Goal: Task Accomplishment & Management: Complete application form

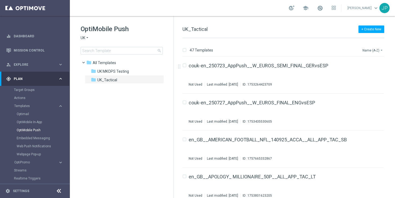
click at [374, 47] on button "Name (A-Z) arrow_drop_down" at bounding box center [373, 50] width 22 height 6
click at [362, 75] on span "Date Modified (Newest)" at bounding box center [363, 74] width 36 height 4
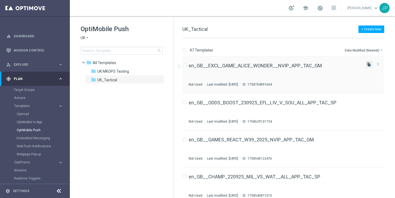
click at [369, 64] on icon "file_copy" at bounding box center [369, 64] width 4 height 4
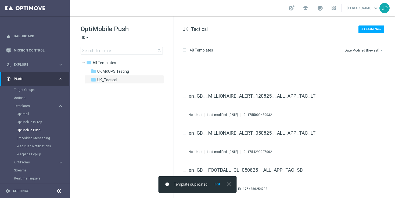
scroll to position [1638, 0]
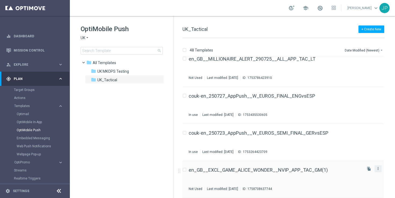
click at [377, 169] on icon "more_vert" at bounding box center [378, 169] width 4 height 4
click at [364, 181] on div "Delete" at bounding box center [355, 182] width 33 height 4
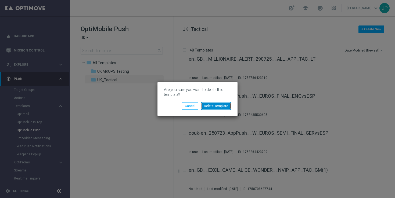
click at [224, 107] on button "Delete Template" at bounding box center [216, 106] width 30 height 8
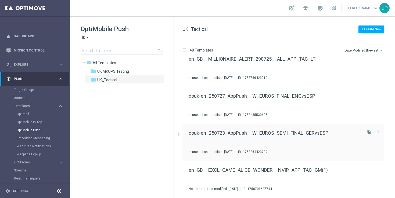
scroll to position [0, 0]
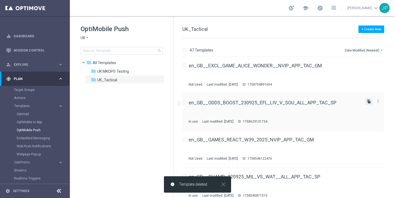
click at [367, 102] on icon "file_copy" at bounding box center [369, 101] width 4 height 4
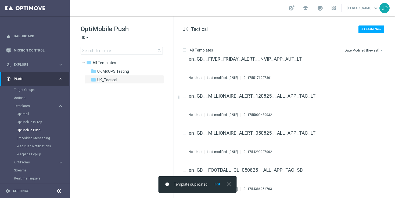
scroll to position [1638, 0]
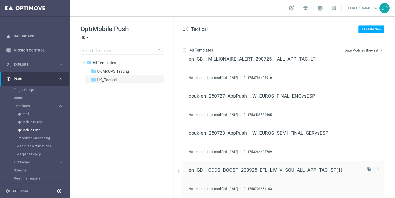
click at [316, 173] on div "en_GB__ODDS_BOOST_230925_EFL_LIV_V_SOU_ALL_APP_TAC_SP(1) Not Used Last modified…" at bounding box center [275, 179] width 172 height 23
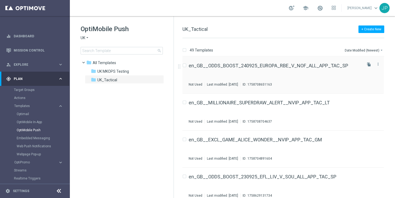
click at [335, 74] on div "en_GB__ODDS_BOOST_240925_EUROPA_RBE_V_NOF_ALL_APP_TAC_SP Not Used Last modified…" at bounding box center [275, 74] width 172 height 23
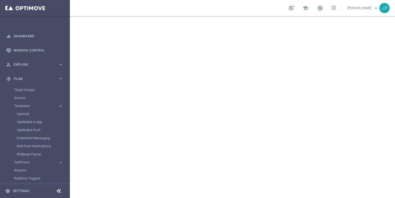
scroll to position [57, 0]
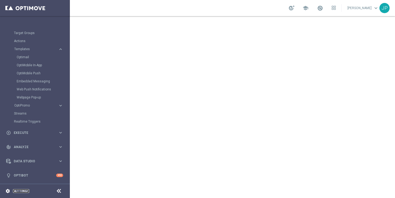
click at [26, 191] on link "Settings" at bounding box center [21, 191] width 16 height 3
click at [42, 193] on div "settings Settings" at bounding box center [27, 191] width 54 height 5
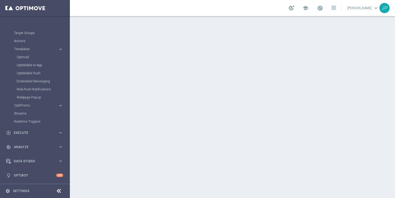
click at [60, 191] on icon at bounding box center [59, 191] width 6 height 6
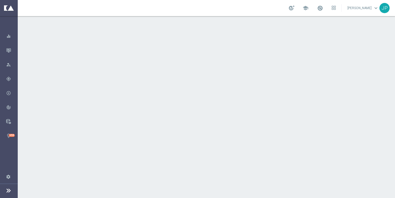
click at [7, 192] on icon at bounding box center [8, 190] width 6 height 6
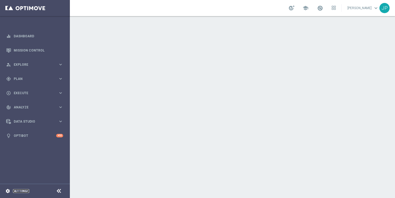
click at [14, 191] on link "Settings" at bounding box center [21, 191] width 16 height 3
click at [38, 50] on link "Mission Control" at bounding box center [38, 50] width 49 height 14
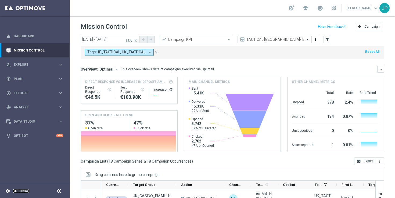
click at [22, 190] on link "Settings" at bounding box center [21, 191] width 16 height 3
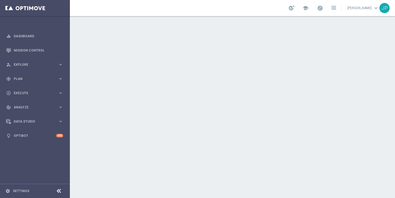
click at [60, 189] on icon at bounding box center [59, 191] width 6 height 6
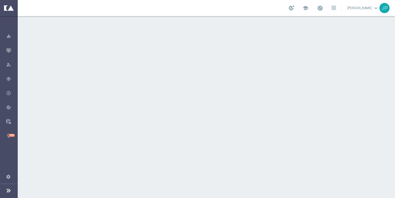
click at [8, 192] on icon at bounding box center [8, 190] width 6 height 6
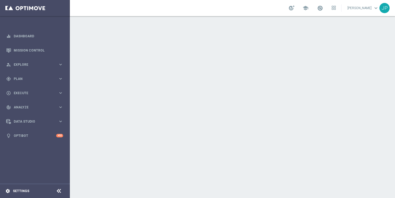
click at [8, 191] on icon "settings" at bounding box center [7, 191] width 5 height 5
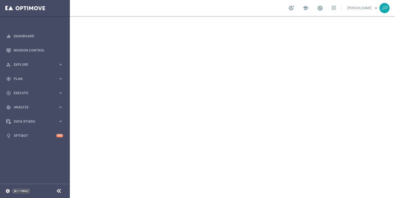
click at [18, 192] on link "Settings" at bounding box center [21, 191] width 16 height 3
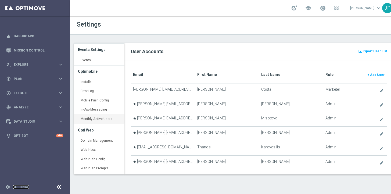
scroll to position [27, 0]
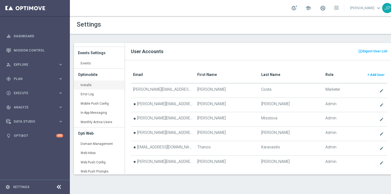
click at [91, 84] on link "Installs keyboard_arrow_right" at bounding box center [99, 86] width 51 height 10
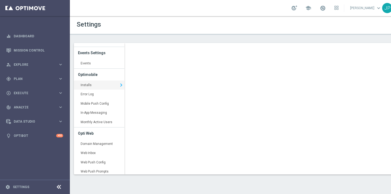
scroll to position [0, 2]
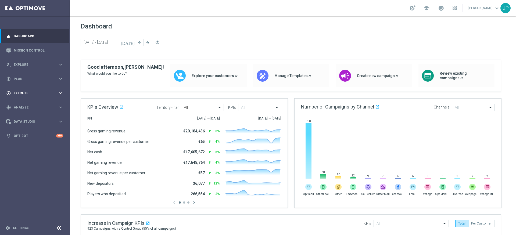
click at [49, 93] on span "Execute" at bounding box center [36, 93] width 44 height 3
click at [47, 103] on link "Campaign Builder" at bounding box center [35, 104] width 42 height 4
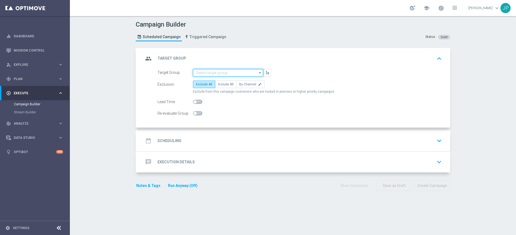
click at [222, 71] on input at bounding box center [228, 73] width 70 height 8
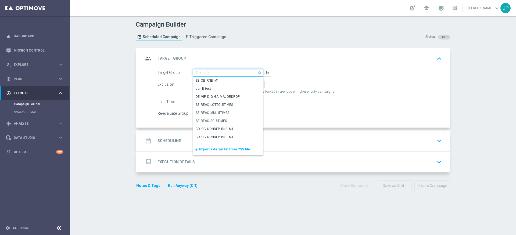
paste input ""UK_SPORTSBOOK_APP | Stakes last 180 days ""
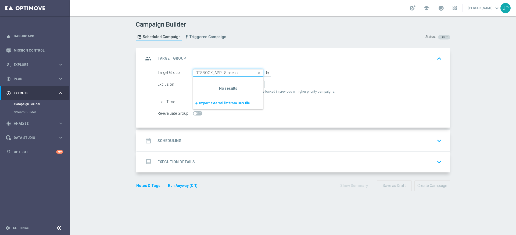
scroll to position [0, 15]
click at [194, 71] on input ""UK_SPORTSBOOK_APP | Stakes last 180 days" at bounding box center [228, 73] width 70 height 8
click at [196, 74] on input ""UK_SPORTSBOOK_APP | Stakes last 180 days" at bounding box center [228, 73] width 70 height 8
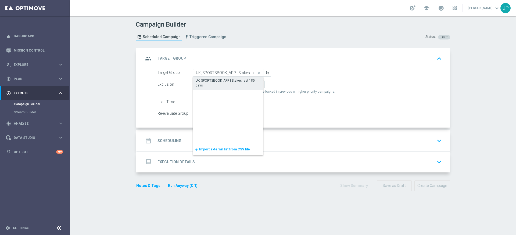
click at [217, 82] on div "UK_SPORTSBOOK_APP | Stakes last 180 days" at bounding box center [228, 83] width 65 height 10
type input "UK_SPORTSBOOK_APP | Stakes last 180 days"
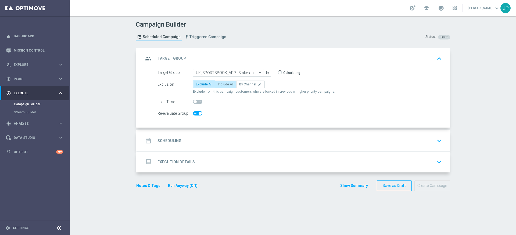
checkbox input "true"
click at [229, 85] on span "Include All" at bounding box center [226, 84] width 16 height 4
click at [221, 85] on input "Include All" at bounding box center [219, 85] width 3 height 3
radio input "true"
click at [257, 144] on div "date_range Scheduling keyboard_arrow_down" at bounding box center [293, 141] width 300 height 10
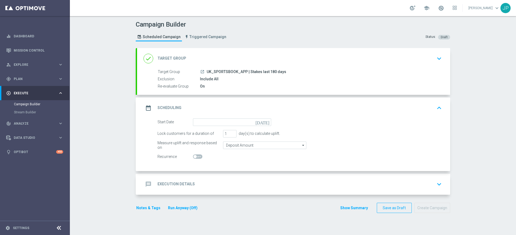
click at [267, 123] on icon "[DATE]" at bounding box center [263, 121] width 16 height 6
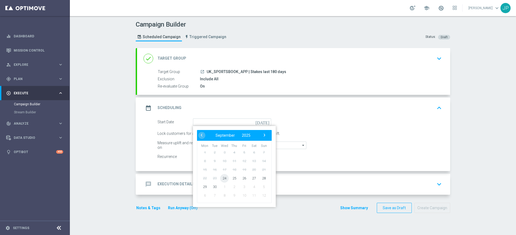
click at [224, 176] on span "24" at bounding box center [224, 178] width 9 height 9
type input "[DATE]"
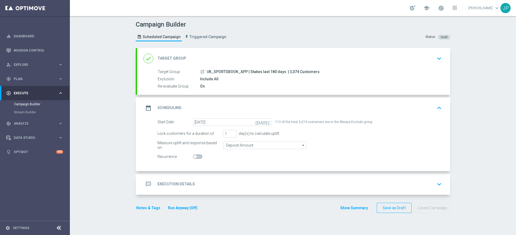
click at [336, 182] on div "message Execution Details keyboard_arrow_down" at bounding box center [293, 184] width 300 height 10
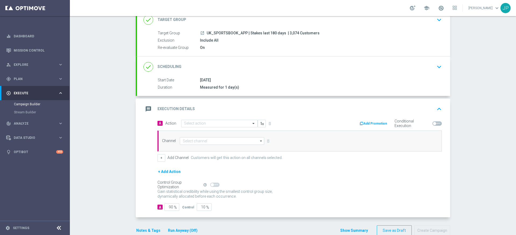
scroll to position [50, 0]
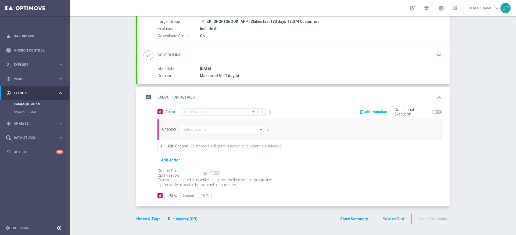
click at [210, 111] on input "text" at bounding box center [214, 112] width 60 height 5
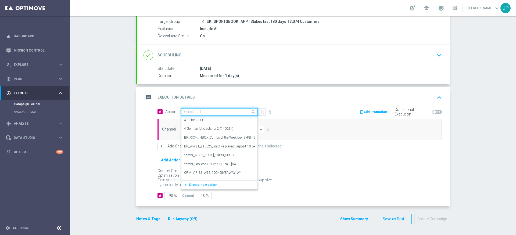
paste input "en_GB__ODDS_BOOST_240925_EUROPA_RBE_V_NOF_ALL_APP_TAC_SP"
type input "en_GB__ODDS_BOOST_240925_EUROPA_RBE_V_NOF_ALL_APP_TAC_SP"
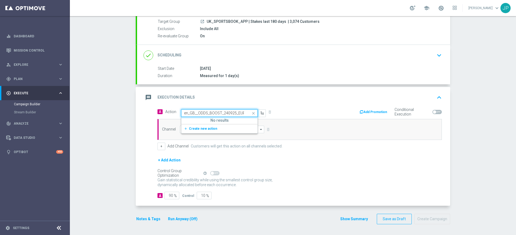
scroll to position [0, 59]
click at [211, 129] on span "Create new action" at bounding box center [203, 129] width 28 height 4
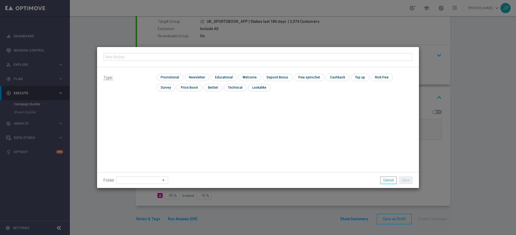
type input "en_GB__ODDS_BOOST_240925_EUROPA_RBE_V_NOF_ALL_APP_TAC_SP"
click at [173, 78] on input "checkbox" at bounding box center [169, 77] width 26 height 7
checkbox input "true"
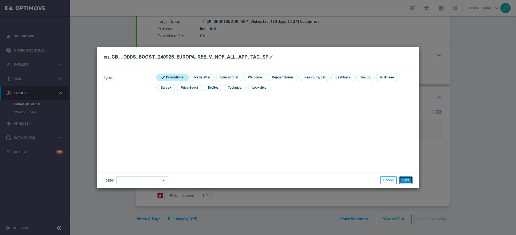
click at [405, 182] on button "Save" at bounding box center [405, 180] width 13 height 8
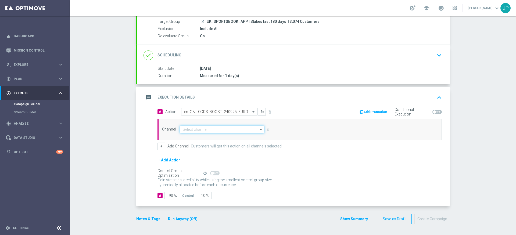
click at [222, 130] on input at bounding box center [222, 130] width 84 height 8
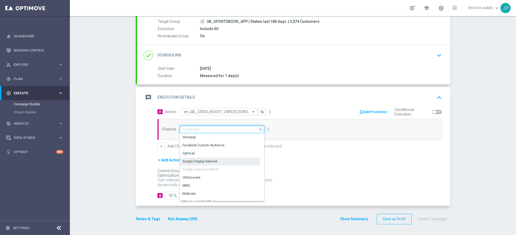
scroll to position [142, 0]
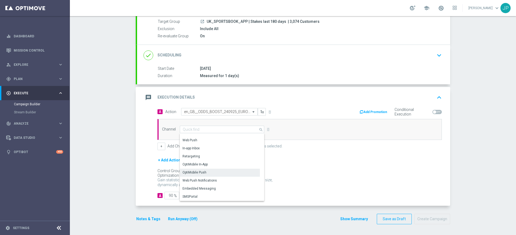
click at [216, 172] on div "OptiMobile Push" at bounding box center [220, 173] width 80 height 8
type input "OptiMobile Push"
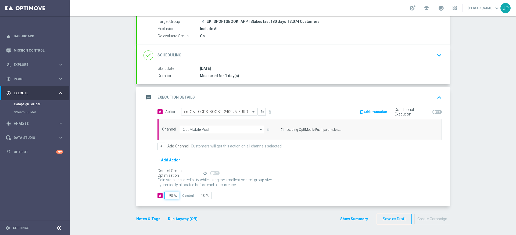
click at [170, 197] on input "90" at bounding box center [171, 196] width 15 height 8
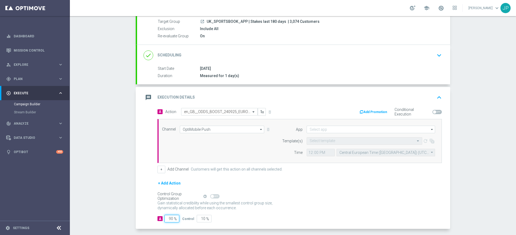
type input "9"
type input "91"
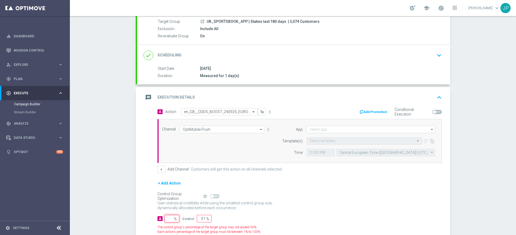
type input "100"
type input "1"
type input "99"
type input "10"
type input "90"
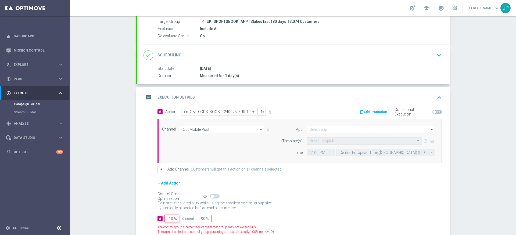
type input "100"
type input "0"
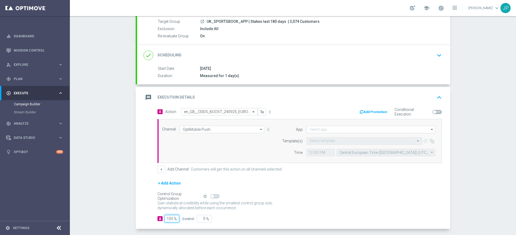
scroll to position [73, 0]
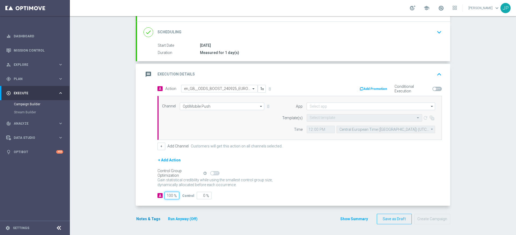
type input "100"
click at [145, 218] on button "Notes & Tags" at bounding box center [148, 219] width 25 height 7
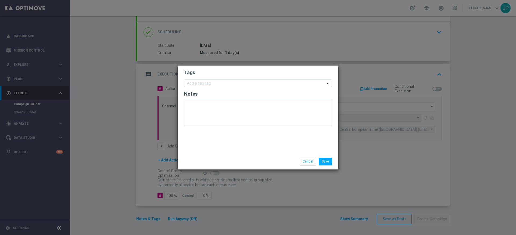
click at [226, 85] on input "text" at bounding box center [256, 83] width 138 height 5
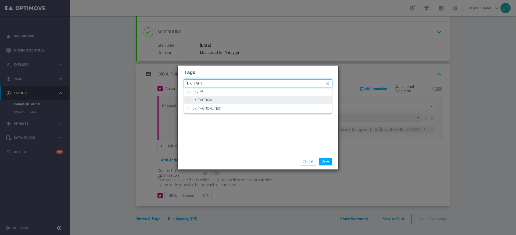
click at [223, 98] on div "UK_TACTICAL" at bounding box center [260, 99] width 136 height 3
type input "UK_TACT"
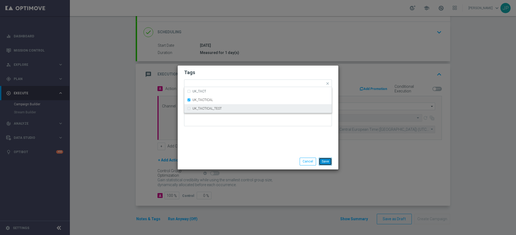
click at [325, 162] on button "Save" at bounding box center [325, 162] width 13 height 8
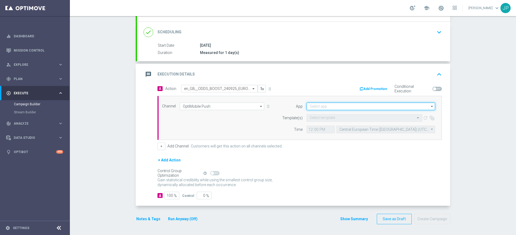
click at [370, 103] on input at bounding box center [370, 107] width 128 height 8
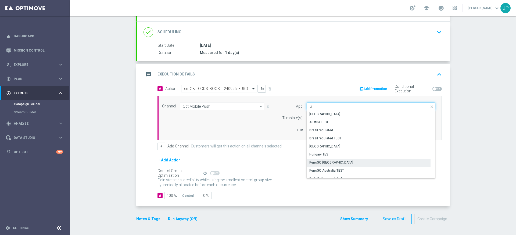
scroll to position [45, 0]
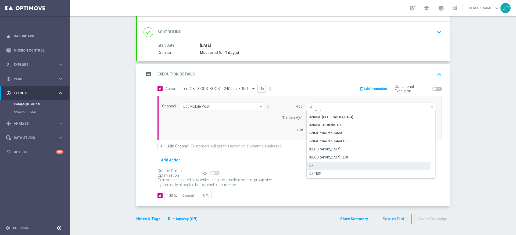
click at [329, 167] on div "UK" at bounding box center [368, 166] width 124 height 8
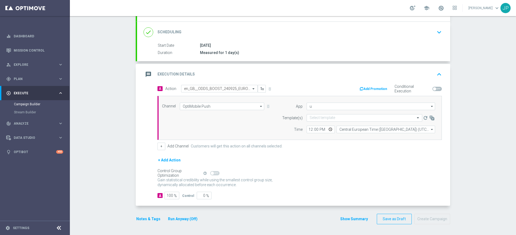
type input "UK"
click at [354, 119] on input "text" at bounding box center [358, 118] width 99 height 5
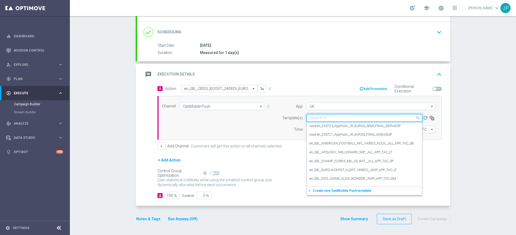
paste input "en_GB__ODDS_BOOST_240925_EUROPA_RBE_V_NOF_ALL_APP_TAC_SP"
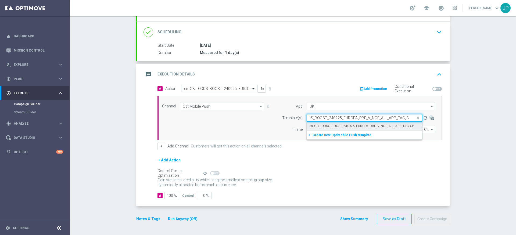
click at [351, 126] on label "en_GB__ODDS_BOOST_240925_EUROPA_RBE_V_NOF_ALL_APP_TAC_SP" at bounding box center [361, 126] width 104 height 5
type input "en_GB__ODDS_BOOST_240925_EUROPA_RBE_V_NOF_ALL_APP_TAC_SP"
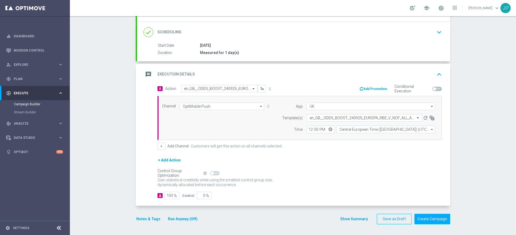
scroll to position [0, 0]
click at [308, 131] on input "12:00" at bounding box center [320, 130] width 28 height 8
type input "19:30"
click at [380, 134] on div "Channel OptiMobile Push OptiMobile Push arrow_drop_down Show Selected 1 of 26 S…" at bounding box center [299, 118] width 284 height 44
click at [381, 132] on input "Central European Time ([GEOGRAPHIC_DATA]) (UTC +02:00)" at bounding box center [385, 130] width 99 height 8
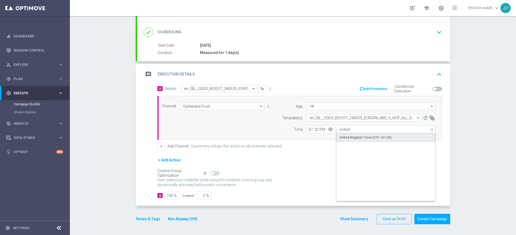
click at [389, 137] on div "United Kingdom Time (UTC +01:00)" at bounding box center [385, 138] width 99 height 8
type input "United Kingdom Time (UTC +01:00)"
click at [396, 181] on div "Gain statistical credibility while using the smallest control group size, dynam…" at bounding box center [299, 182] width 284 height 13
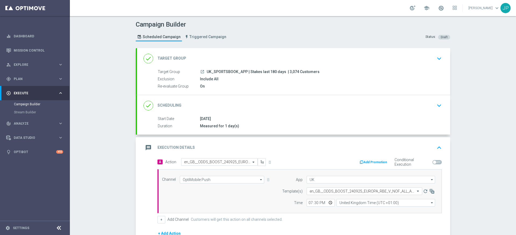
scroll to position [73, 0]
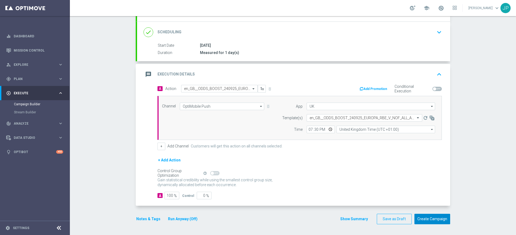
click at [429, 218] on button "Create Campaign" at bounding box center [432, 219] width 36 height 10
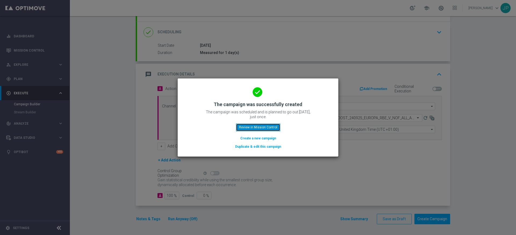
click at [269, 128] on button "Review in Mission Control" at bounding box center [258, 128] width 44 height 8
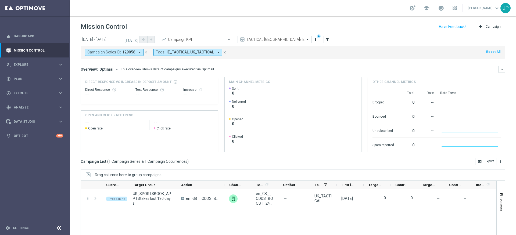
click at [146, 51] on icon "close" at bounding box center [146, 53] width 4 height 4
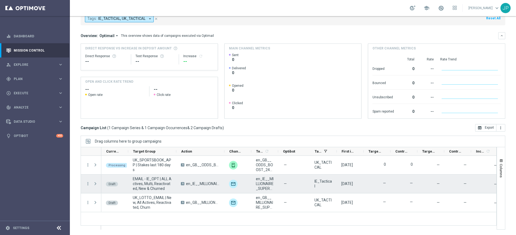
scroll to position [0, 6]
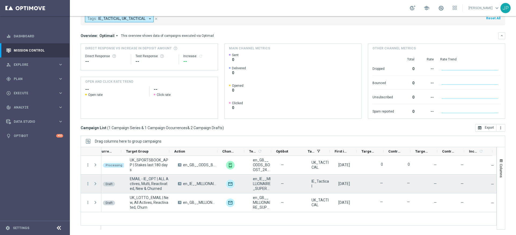
click at [97, 185] on span at bounding box center [95, 184] width 5 height 4
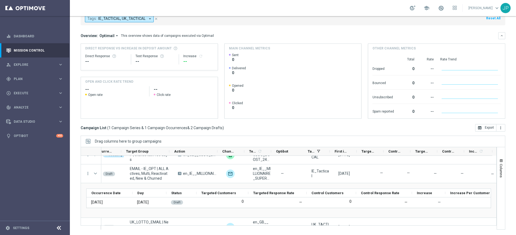
scroll to position [21, 0]
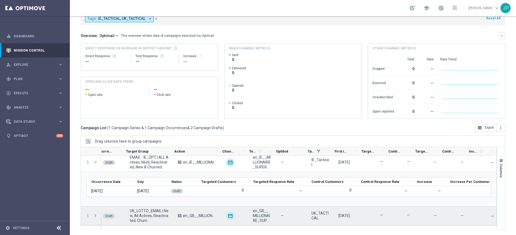
click at [95, 217] on span at bounding box center [95, 216] width 5 height 4
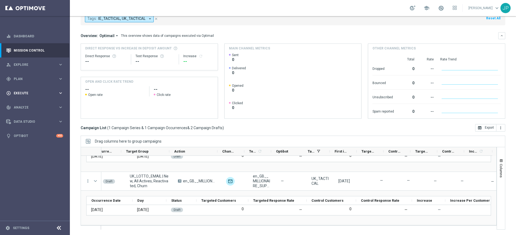
click at [41, 92] on span "Execute" at bounding box center [36, 93] width 44 height 3
click at [33, 105] on link "Campaign Builder" at bounding box center [35, 104] width 42 height 4
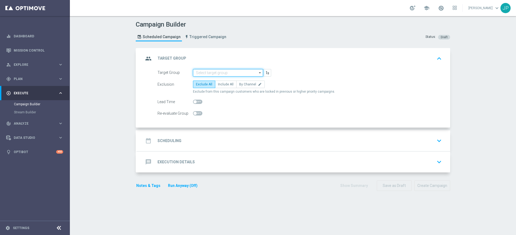
click at [239, 73] on input at bounding box center [228, 73] width 70 height 8
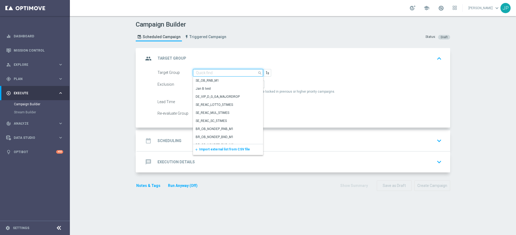
paste input "UK_ALL_VERTICALS_RICHINBOX | Actives, Reactivated & New"
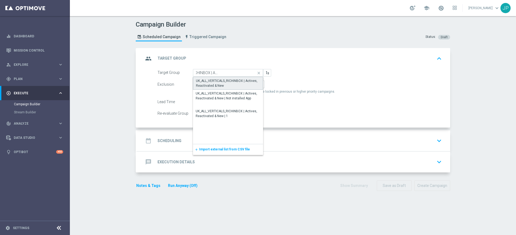
click at [226, 84] on div "UK_ALL_VERTICALS_RICHINBOX | Actives, Reactivated & New" at bounding box center [228, 83] width 64 height 10
type input "UK_ALL_VERTICALS_RICHINBOX | Actives, Reactivated & New"
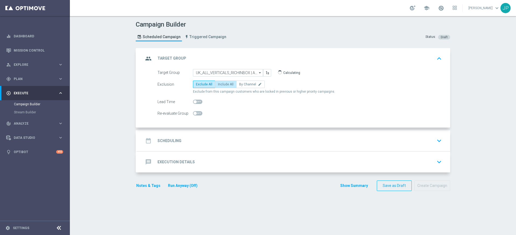
click at [225, 86] on span "Include All" at bounding box center [226, 84] width 16 height 4
click at [221, 86] on input "Include All" at bounding box center [219, 85] width 3 height 3
radio input "true"
click at [250, 135] on div "date_range Scheduling keyboard_arrow_down" at bounding box center [293, 140] width 313 height 21
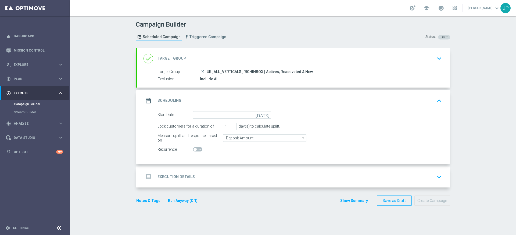
click at [265, 116] on icon "[DATE]" at bounding box center [263, 114] width 16 height 6
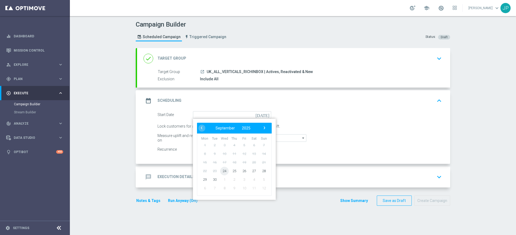
click at [223, 169] on span "24" at bounding box center [224, 171] width 9 height 9
type input "[DATE]"
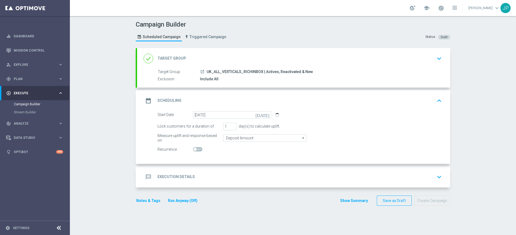
click at [271, 173] on div "message Execution Details keyboard_arrow_down" at bounding box center [293, 177] width 300 height 10
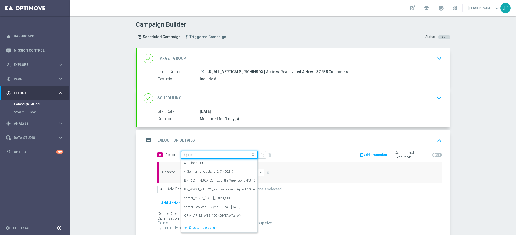
click at [215, 156] on input "text" at bounding box center [214, 155] width 60 height 5
paste input "en_GB_NVIP_TAC_GM__250924_EXCLGAME_ALICE_WONDER_TALE"
type input "en_GB_NVIP_TAC_GM__250924_EXCLGAME_ALICE_WONDER_TALE"
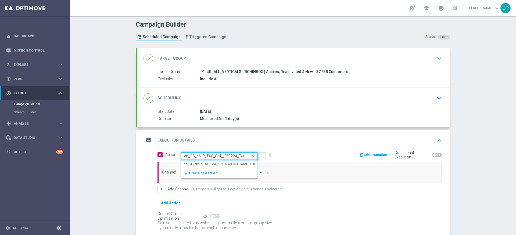
scroll to position [0, 52]
click at [213, 165] on label "en_GB_NVIP_TAC_GM__250924_EXCLGAME_ALICE_WONDER_TALE" at bounding box center [233, 164] width 98 height 5
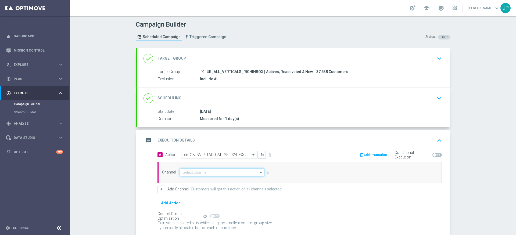
click at [209, 172] on input at bounding box center [222, 173] width 84 height 8
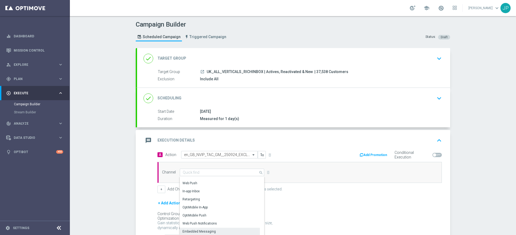
click at [207, 233] on div "Embedded Messaging" at bounding box center [198, 231] width 33 height 5
type input "Embedded Messaging"
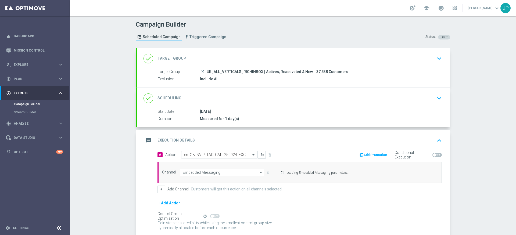
scroll to position [66, 0]
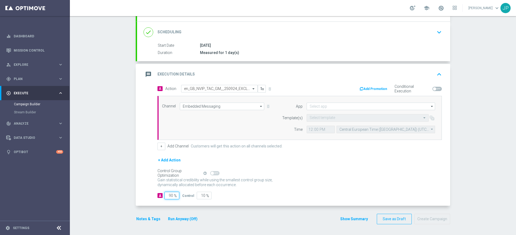
click at [169, 195] on input "90" at bounding box center [171, 196] width 15 height 8
type input "0"
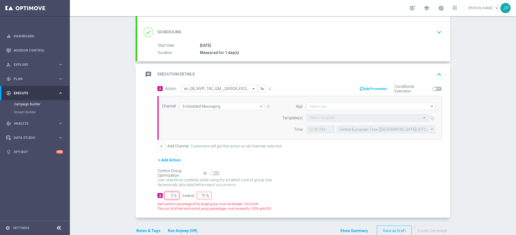
type input "100"
type input "10"
type input "90"
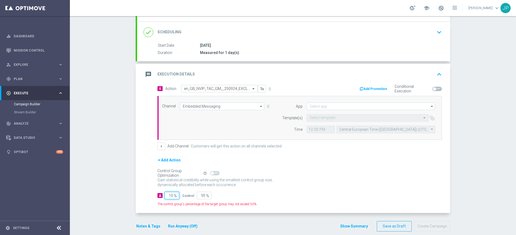
type input "100"
type input "0"
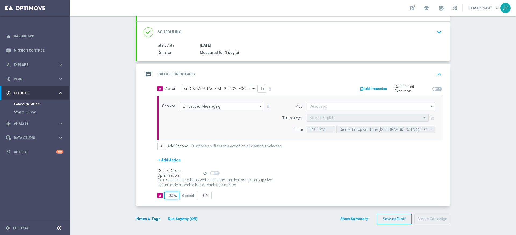
type input "100"
click at [139, 219] on button "Notes & Tags" at bounding box center [148, 219] width 25 height 7
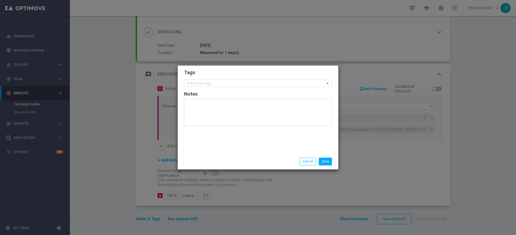
click at [214, 87] on form "Tags Add a new tag Notes" at bounding box center [258, 99] width 148 height 62
click at [218, 85] on input "text" at bounding box center [256, 83] width 138 height 5
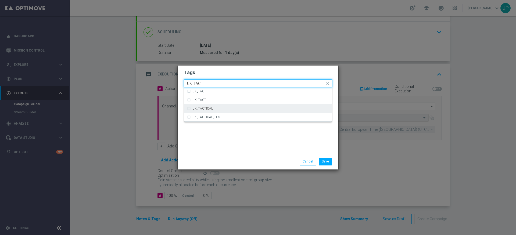
click at [211, 106] on div "UK_TACTICAL" at bounding box center [258, 108] width 142 height 9
type input "UK_TAC"
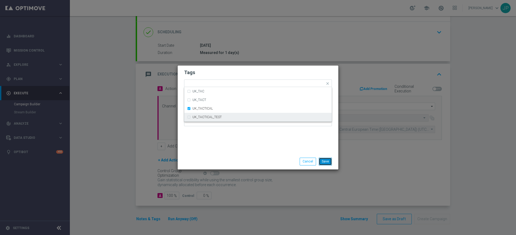
click at [327, 164] on button "Save" at bounding box center [325, 162] width 13 height 8
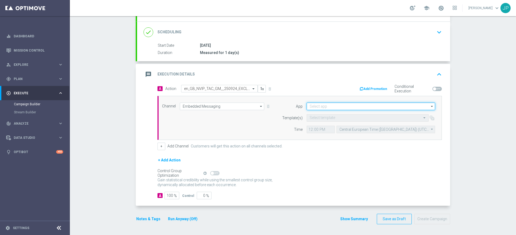
click at [347, 107] on input at bounding box center [370, 107] width 128 height 8
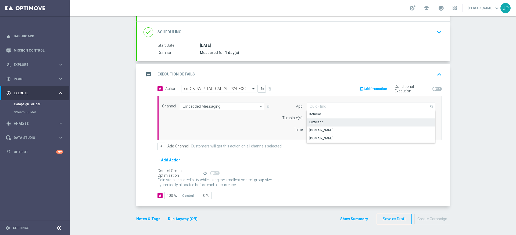
click at [346, 123] on div "Lottoland" at bounding box center [370, 122] width 128 height 8
type input "Lottoland"
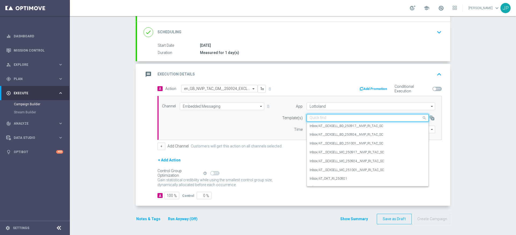
click at [337, 120] on input "text" at bounding box center [361, 118] width 105 height 5
paste input "en_GB_NVIP_TAC_GM__250924_EXCLGAME_ALICE_WONDER_TALE"
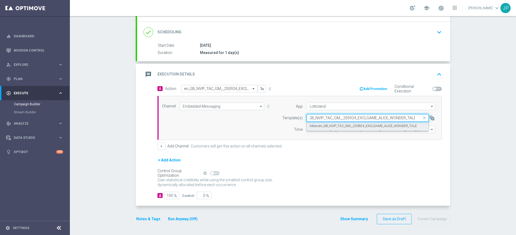
click at [337, 127] on label "Inbox/en_GB_NVIP_TAC_GM__250924_EXCLGAME_ALICE_WONDER_TALE" at bounding box center [362, 126] width 107 height 5
type input "en_GB_NVIP_TAC_GM__250924_EXCLGAME_ALICE_WONDER_TALE"
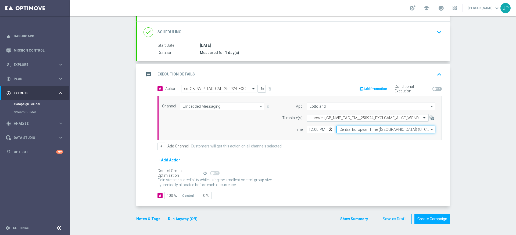
click at [351, 130] on input "Central European Time ([GEOGRAPHIC_DATA]) (UTC +02:00)" at bounding box center [385, 130] width 99 height 8
click at [359, 140] on div "United Kingdom Time (UTC +01:00)" at bounding box center [385, 138] width 99 height 8
type input "United Kingdom Time (UTC +01:00)"
click at [365, 169] on div "+ Add Action" at bounding box center [299, 163] width 284 height 13
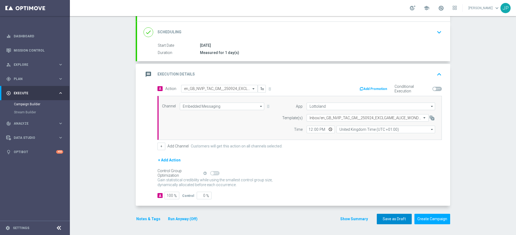
click at [394, 221] on button "Save as Draft" at bounding box center [394, 219] width 35 height 10
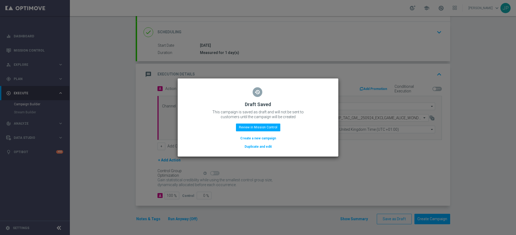
click at [267, 145] on button "Duplicate and edit" at bounding box center [258, 147] width 28 height 6
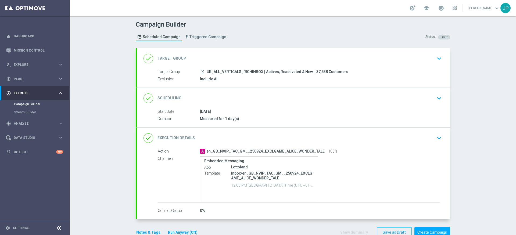
click at [382, 61] on div "done Target Group keyboard_arrow_down" at bounding box center [293, 58] width 300 height 10
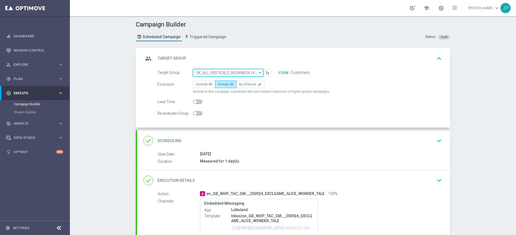
click at [228, 74] on input "UK_ALL_VERTICALS_RICHINBOX | Actives, Reactivated & New" at bounding box center [228, 73] width 70 height 8
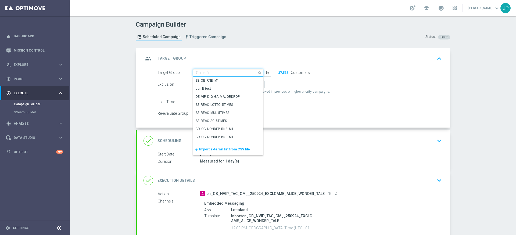
paste input "RICH INBOX - IE_OPT Active, Multi, Reactivated & New | ALL"
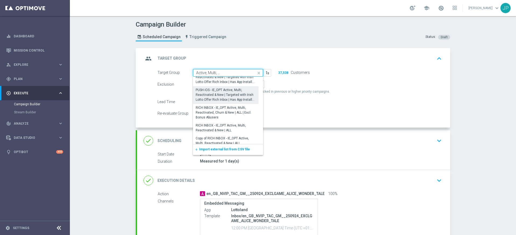
scroll to position [30, 0]
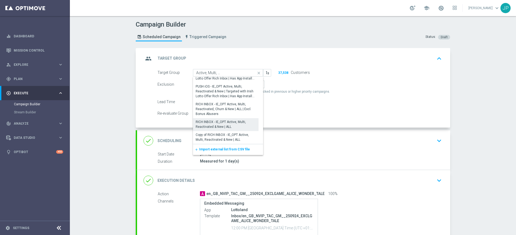
click at [226, 125] on div "RICH INBOX - IE_OPT Active, Multi, Reactivated & New | ALL" at bounding box center [226, 125] width 60 height 10
type input "RICH INBOX - IE_OPT Active, Multi, Reactivated & New | ALL"
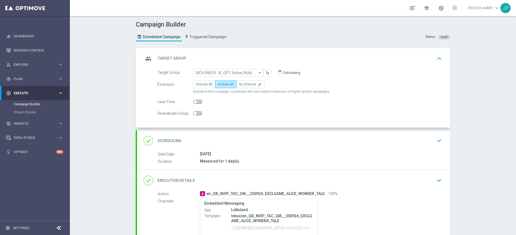
click at [284, 153] on div "[DATE]" at bounding box center [320, 153] width 240 height 5
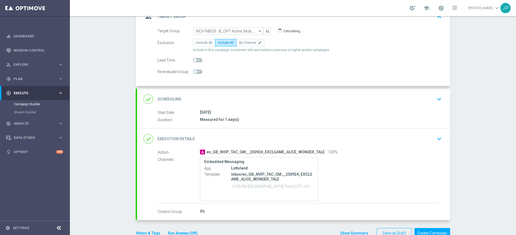
scroll to position [62, 0]
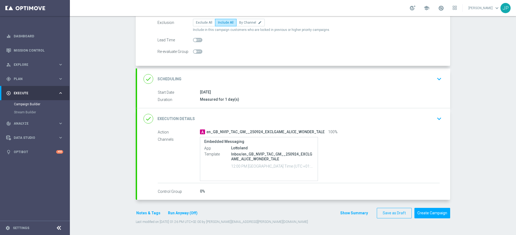
click at [321, 116] on div "done Execution Details keyboard_arrow_down" at bounding box center [293, 119] width 300 height 10
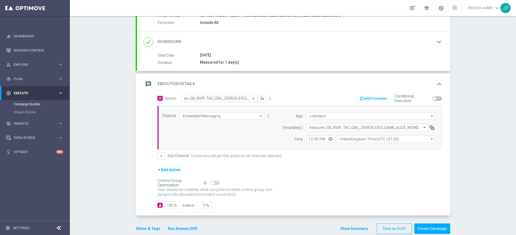
click at [207, 98] on input "text" at bounding box center [214, 98] width 60 height 5
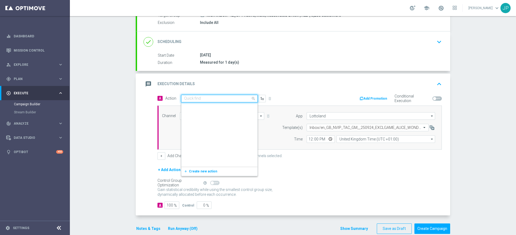
scroll to position [130176, 0]
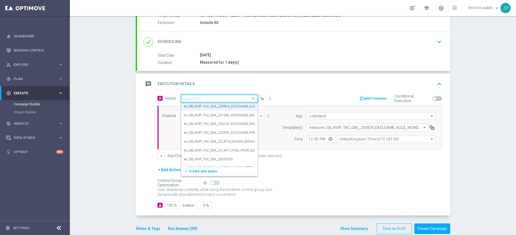
paste input "en_IE_RIT_NVIP_RI_TAC_GM_W39_EXCL_GAME__ALICE_WONDER_TALE"
type input "en_IE_RIT_NVIP_RI_TAC_GM_W39_EXCL_GAME__ALICE_WONDER_TALE"
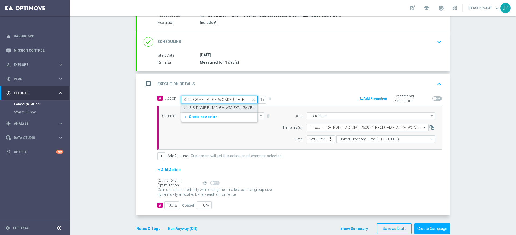
click at [209, 109] on label "en_IE_RIT_NVIP_RI_TAC_GM_W39_EXCL_GAME__ALICE_WONDER_TALE" at bounding box center [235, 108] width 103 height 5
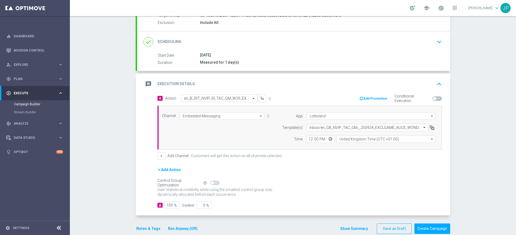
click at [152, 230] on button "Notes & Tags" at bounding box center [148, 228] width 25 height 7
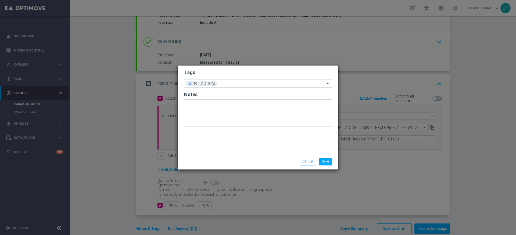
click at [191, 82] on span "×" at bounding box center [189, 83] width 5 height 5
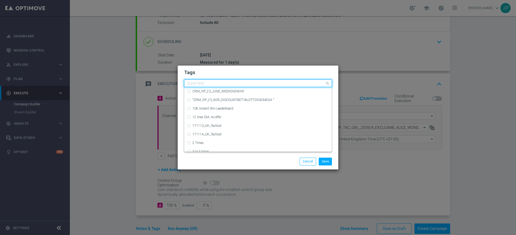
click at [194, 83] on input "text" at bounding box center [256, 83] width 138 height 5
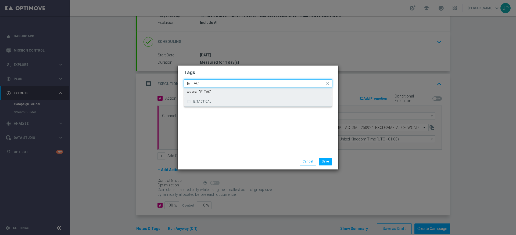
click at [214, 102] on div "IE_TACTICAL" at bounding box center [260, 101] width 136 height 3
type input "IE_TAC"
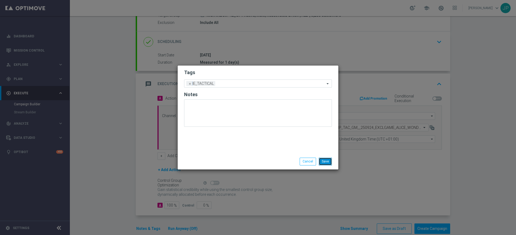
click at [327, 163] on button "Save" at bounding box center [325, 162] width 13 height 8
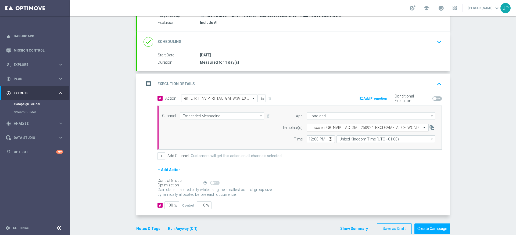
click at [336, 128] on input "text" at bounding box center [361, 127] width 105 height 5
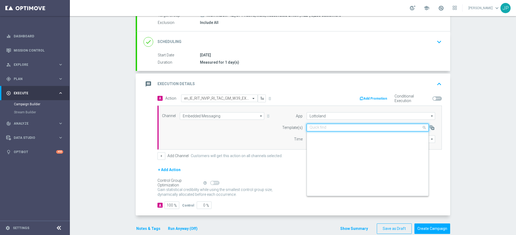
scroll to position [408, 0]
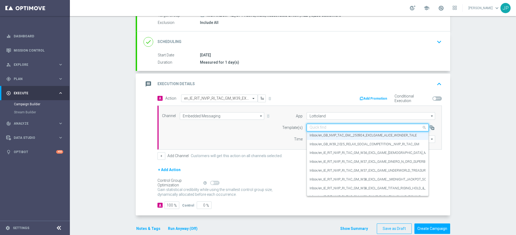
paste input "en_IE_RIT_NVIP_RI_TAC_GM_W39_EXCL_GAME__ALICE_WONDER_TALE"
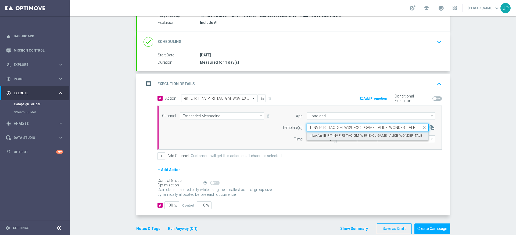
click at [336, 135] on label "Inbox/en_IE_RIT_NVIP_RI_TAC_GM_W39_EXCL_GAME__ALICE_WONDER_TALE" at bounding box center [365, 136] width 113 height 5
type input "en_IE_RIT_NVIP_RI_TAC_GM_W39_EXCL_GAME__ALICE_WONDER_TALE"
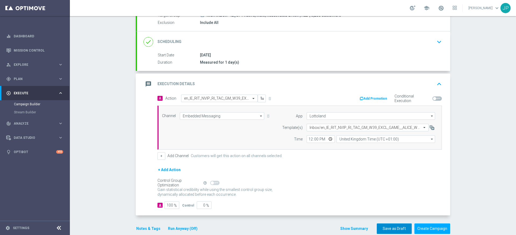
click at [388, 227] on button "Save as Draft" at bounding box center [394, 228] width 35 height 10
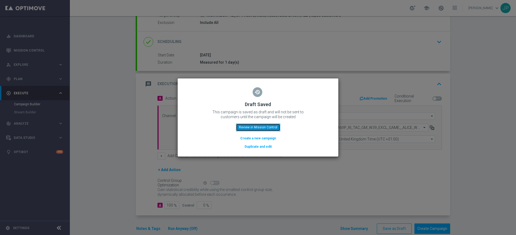
click at [269, 127] on button "Review in Mission Control" at bounding box center [258, 128] width 44 height 8
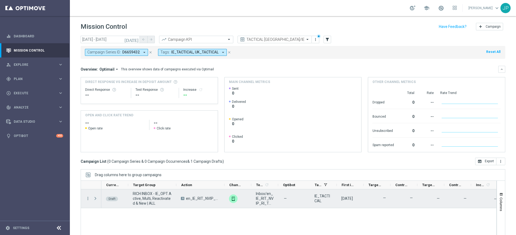
click at [96, 199] on span "Press SPACE to select this row." at bounding box center [95, 198] width 5 height 4
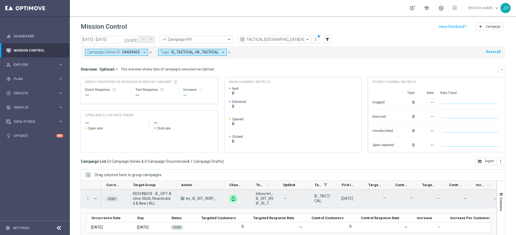
scroll to position [34, 0]
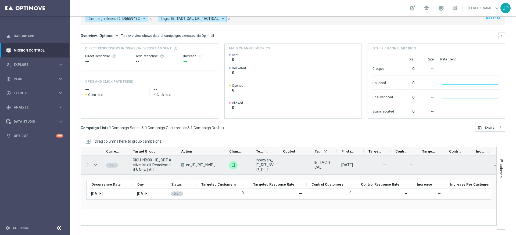
click at [86, 167] on icon "more_vert" at bounding box center [87, 165] width 5 height 5
click at [119, 170] on span "Campaign Details" at bounding box center [111, 169] width 27 height 4
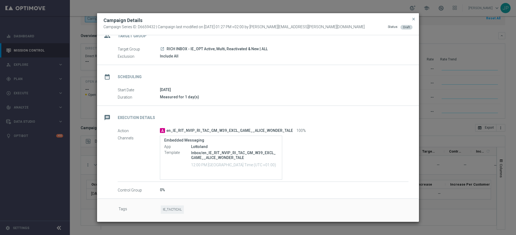
scroll to position [0, 0]
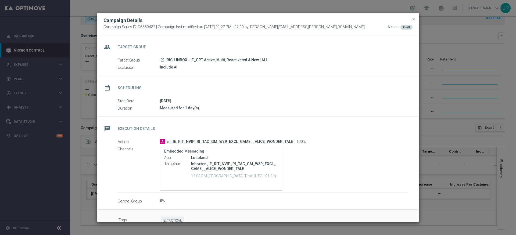
click at [301, 56] on div "group Target Group" at bounding box center [258, 46] width 322 height 22
click at [413, 18] on span "close" at bounding box center [413, 19] width 4 height 4
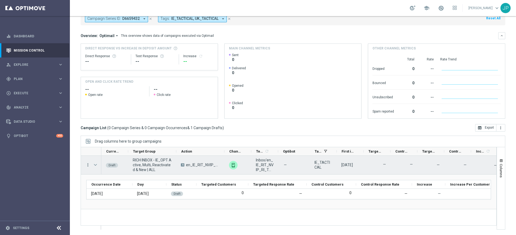
click at [89, 166] on icon "more_vert" at bounding box center [87, 165] width 5 height 5
click at [251, 139] on div "Drag columns here to group campaigns" at bounding box center [293, 141] width 424 height 11
click at [233, 166] on img "Press SPACE to select this row." at bounding box center [233, 165] width 9 height 9
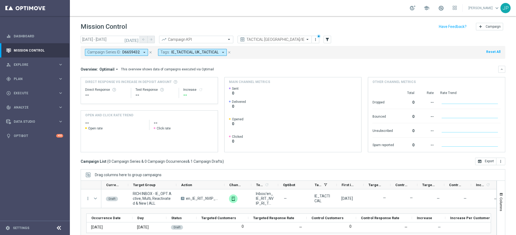
click at [150, 52] on icon "close" at bounding box center [151, 53] width 4 height 4
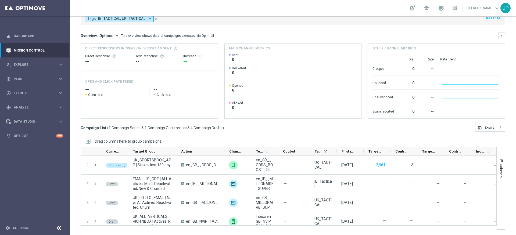
scroll to position [59, 0]
